Goal: Navigation & Orientation: Find specific page/section

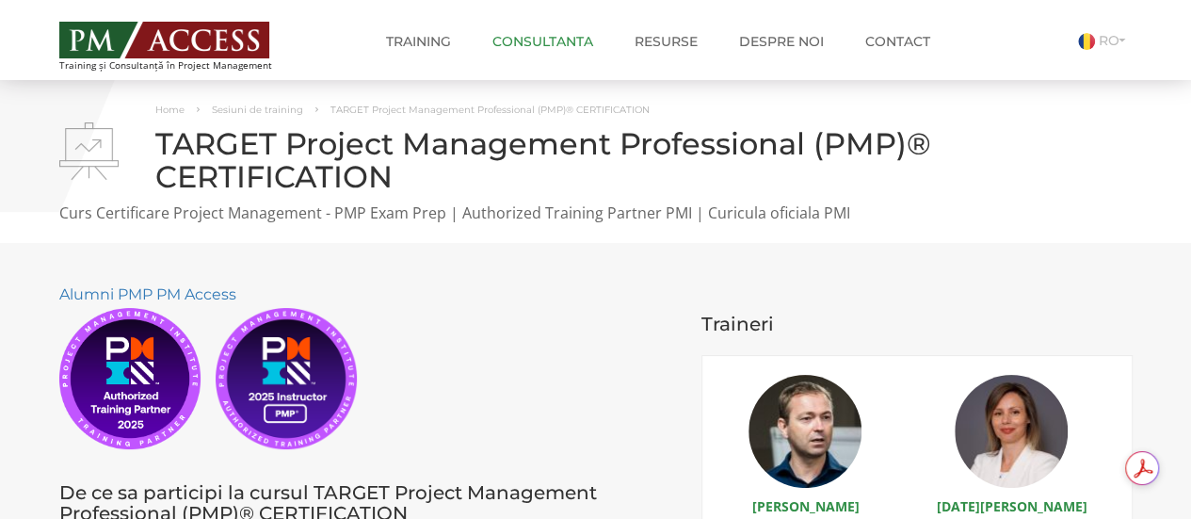
click at [563, 40] on link "Consultanta" at bounding box center [542, 42] width 129 height 38
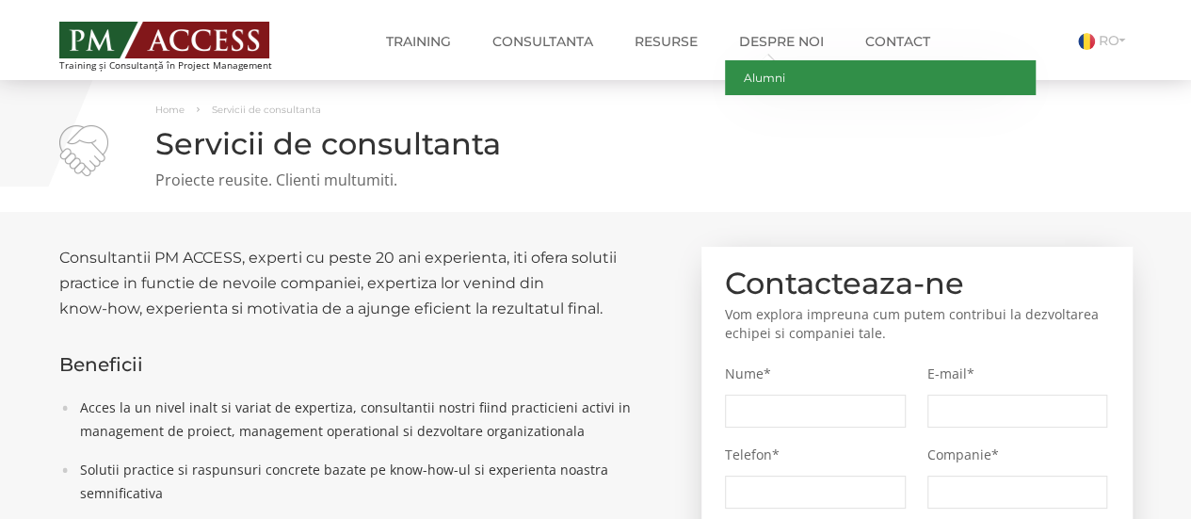
click at [777, 76] on link "Alumni" at bounding box center [880, 77] width 311 height 35
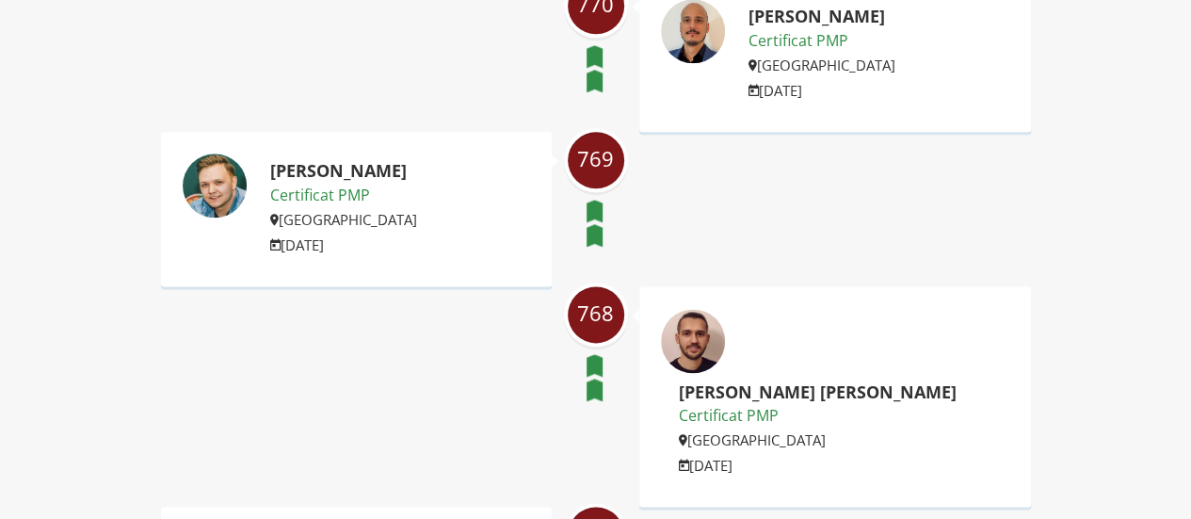
scroll to position [1003, 0]
